Goal: Information Seeking & Learning: Find specific fact

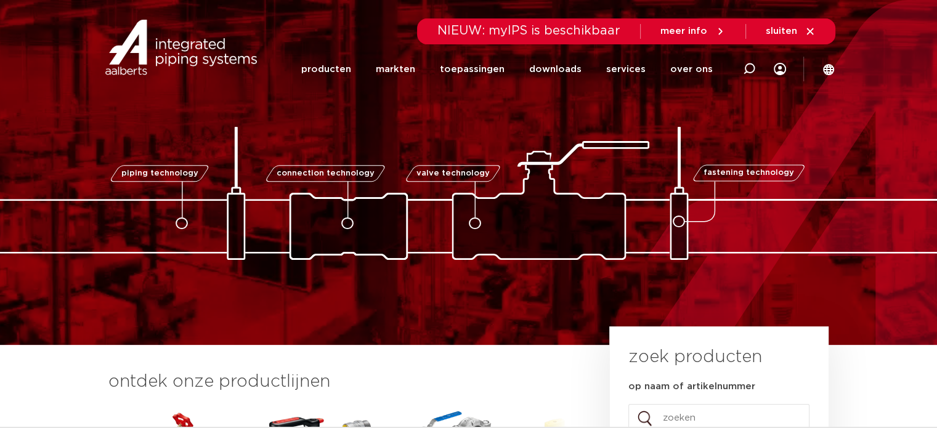
click at [745, 68] on icon at bounding box center [749, 69] width 12 height 12
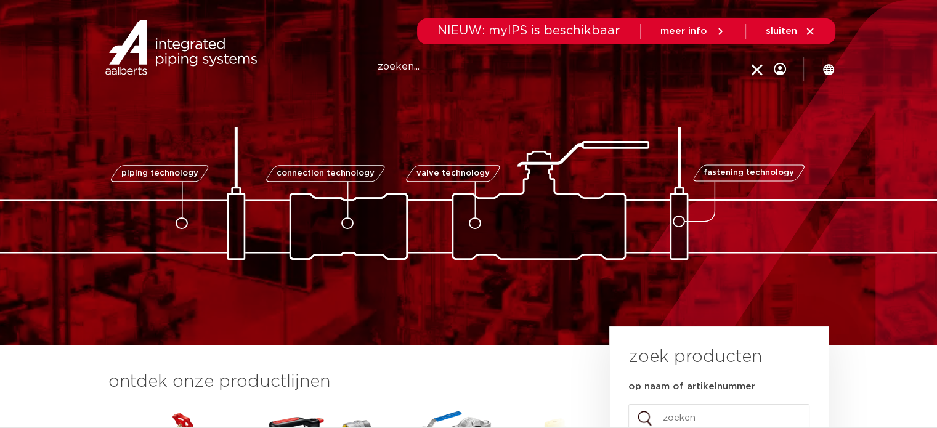
click at [387, 61] on input "Zoeken" at bounding box center [571, 67] width 387 height 25
paste input "0622435"
type input "0622435"
click button "Zoeken" at bounding box center [0, 0] width 0 height 0
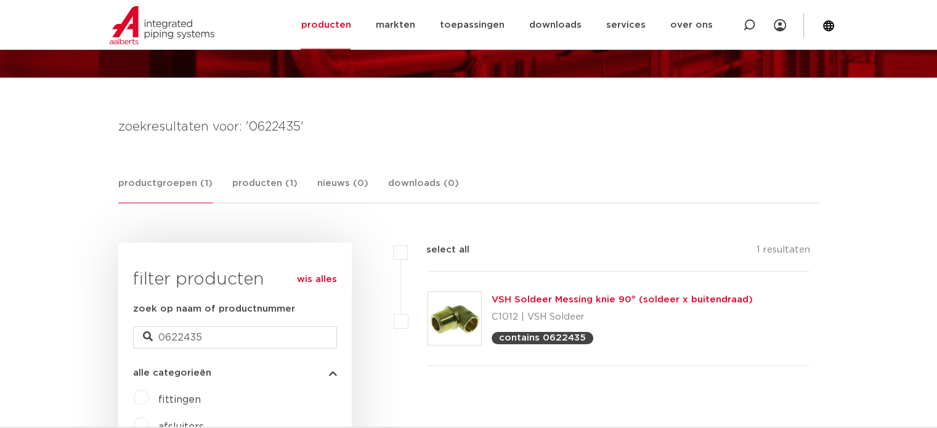
scroll to position [123, 0]
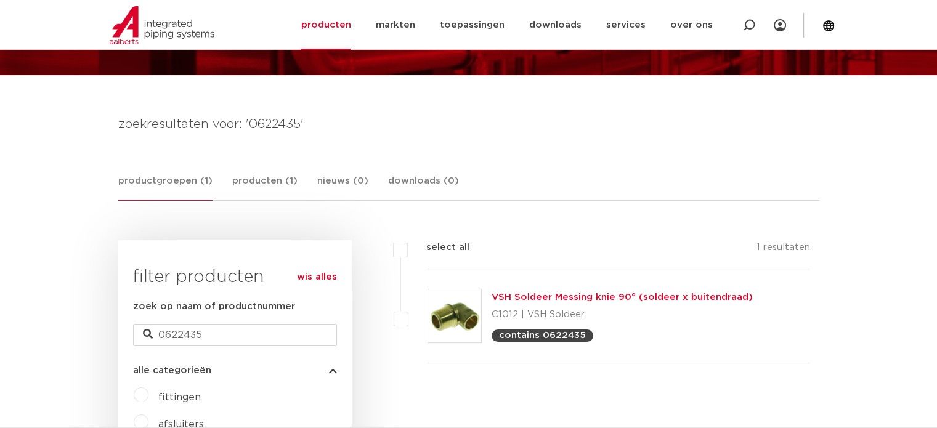
click at [540, 296] on link "VSH Soldeer Messing knie 90° (soldeer x buitendraad)" at bounding box center [622, 297] width 261 height 9
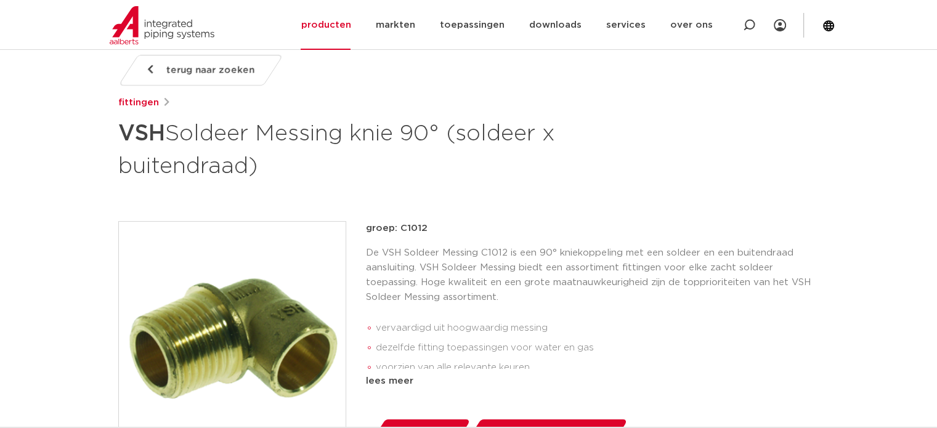
scroll to position [185, 0]
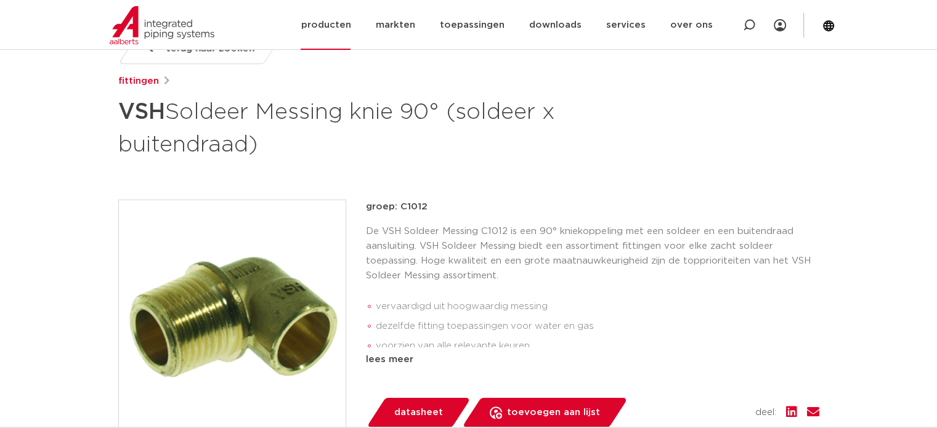
click at [110, 18] on div at bounding box center [182, 25] width 161 height 50
click at [162, 34] on img at bounding box center [162, 25] width 105 height 38
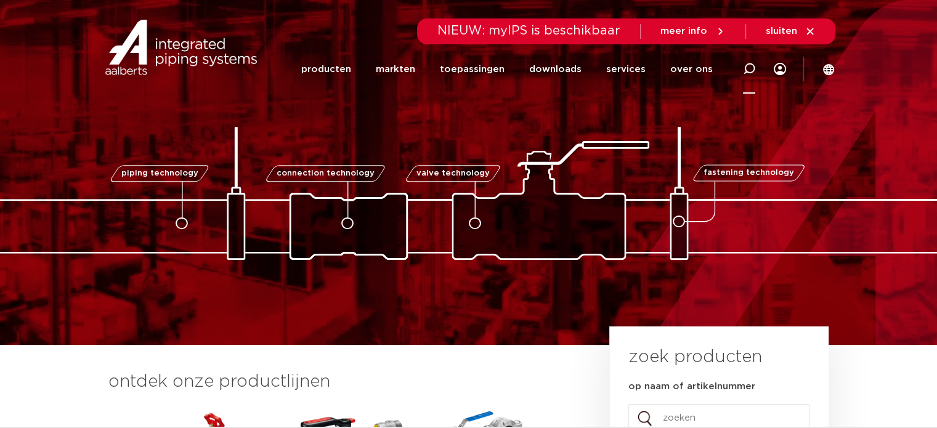
click at [752, 65] on icon at bounding box center [749, 69] width 12 height 12
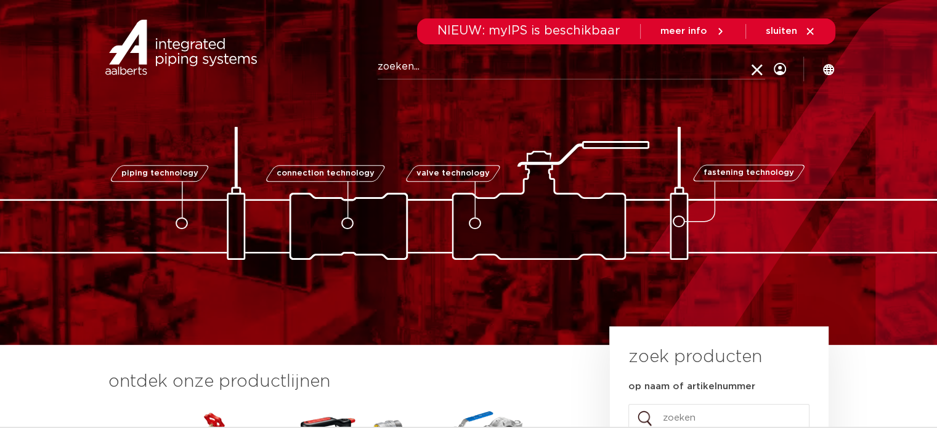
paste input "6340048"
type input "6340048"
click button "Zoeken" at bounding box center [0, 0] width 0 height 0
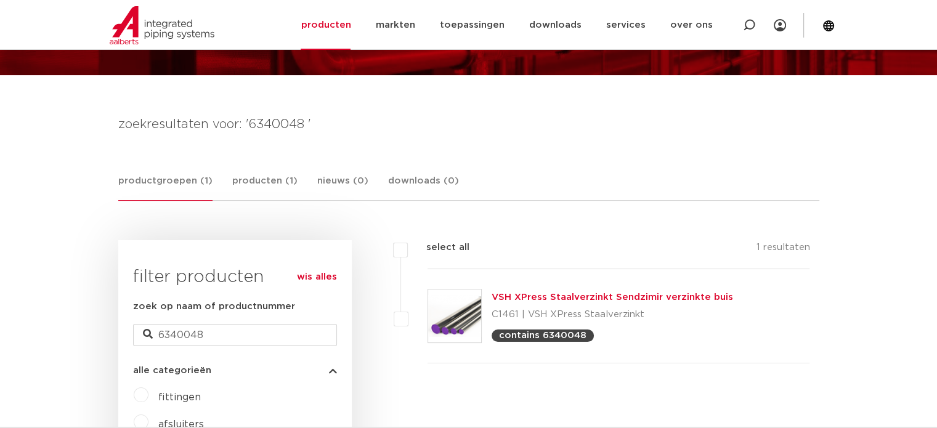
click at [539, 298] on link "VSH XPress Staalverzinkt Sendzimir verzinkte buis" at bounding box center [612, 297] width 241 height 9
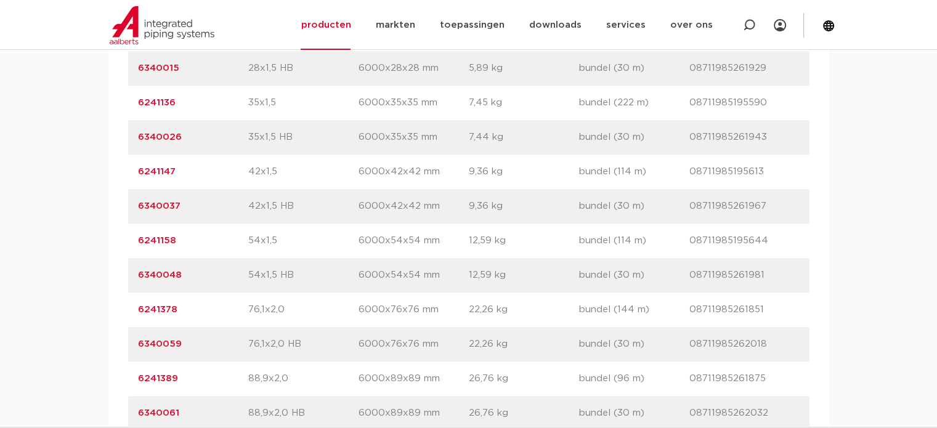
scroll to position [1047, 0]
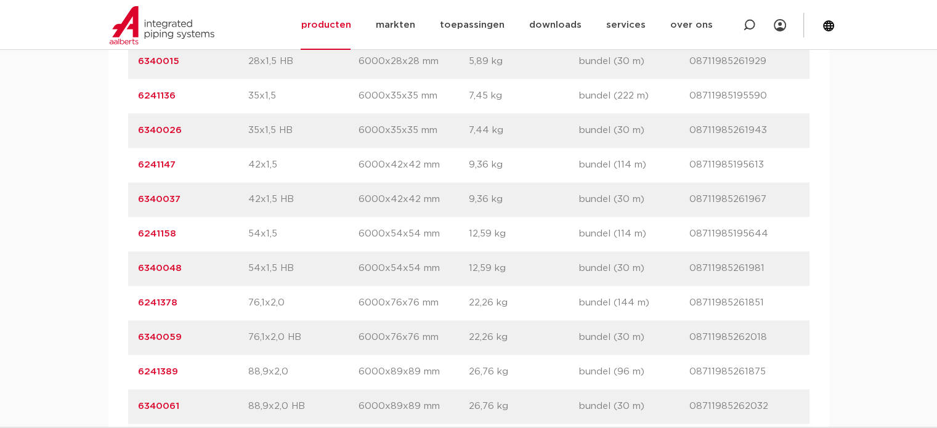
click at [158, 229] on link "6241158" at bounding box center [157, 233] width 38 height 9
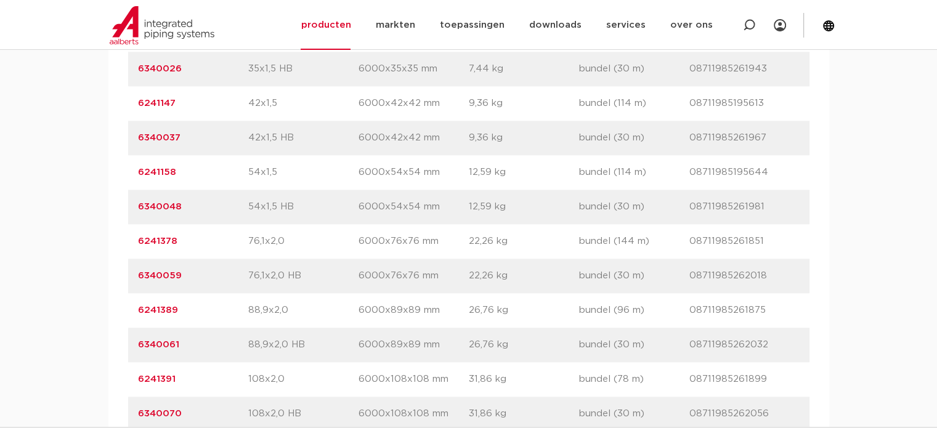
scroll to position [1047, 0]
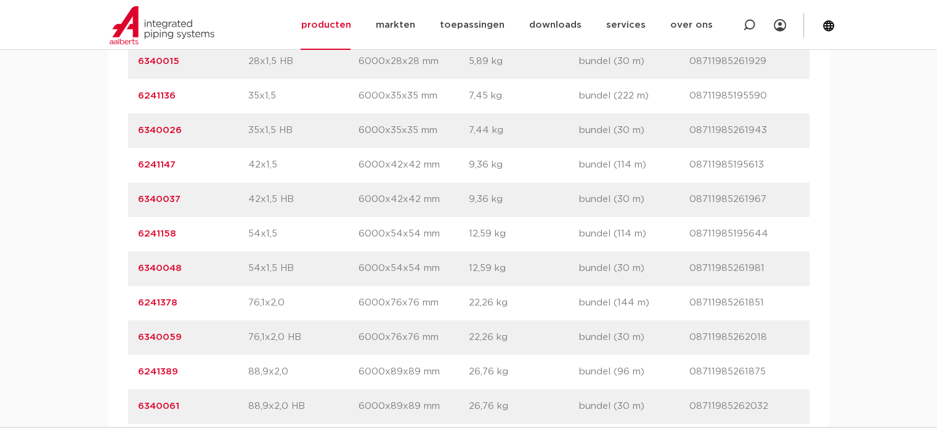
drag, startPoint x: 210, startPoint y: 264, endPoint x: 110, endPoint y: 256, distance: 100.1
click at [110, 256] on div "artikelnummer afmeting [GEOGRAPHIC_DATA] gewicht verpakking gtin artikelnummer …" at bounding box center [468, 200] width 721 height 606
copy link "6340048"
click at [201, 220] on div "artikelnummer 6241158 afmeting 54x1,5 [GEOGRAPHIC_DATA] 6000x54x54 mm gewicht 1…" at bounding box center [468, 234] width 681 height 34
